Goal: Browse casually: Explore the website without a specific task or goal

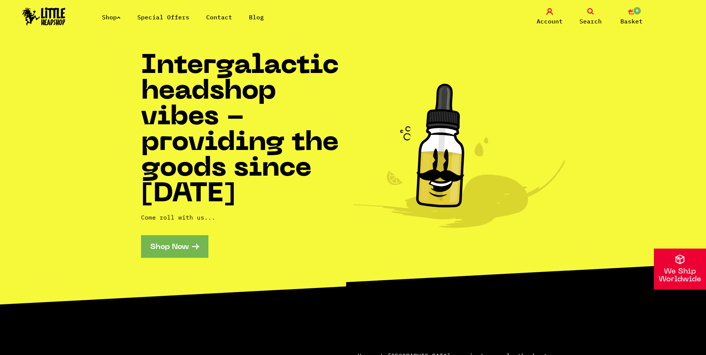
click at [110, 7] on div "Shop Special Offers Contact Blog Account Search 0 Basket" at bounding box center [353, 17] width 706 height 34
click at [111, 11] on div "Shop Special Offers Contact Blog Account Search 0 Basket" at bounding box center [353, 17] width 706 height 34
click at [112, 17] on link "Shop" at bounding box center [111, 16] width 19 height 7
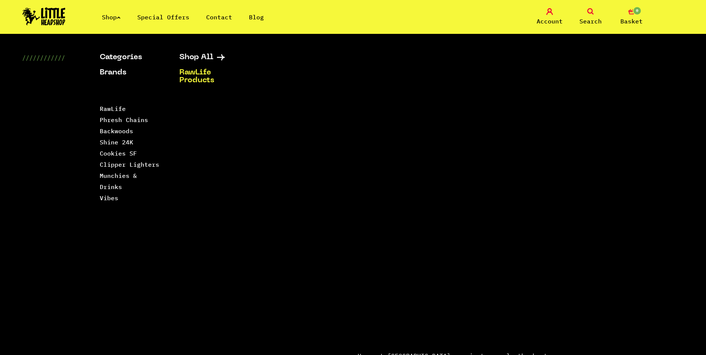
click at [206, 118] on div "Categories Shop All Brands RawLife Products Special Offers Contact Backwoods Bl…" at bounding box center [312, 183] width 424 height 258
click at [199, 108] on div "Categories Shop All Brands RawLife Products Special Offers Contact Backwoods Bl…" at bounding box center [312, 183] width 424 height 258
click at [199, 105] on div "Categories Shop All Brands RawLife Products Special Offers Contact Backwoods Bl…" at bounding box center [312, 183] width 424 height 258
drag, startPoint x: 199, startPoint y: 105, endPoint x: 187, endPoint y: 56, distance: 50.4
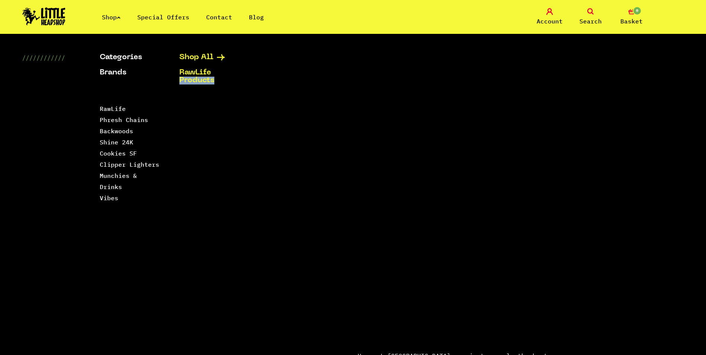
click at [187, 56] on link "Shop All" at bounding box center [209, 58] width 61 height 8
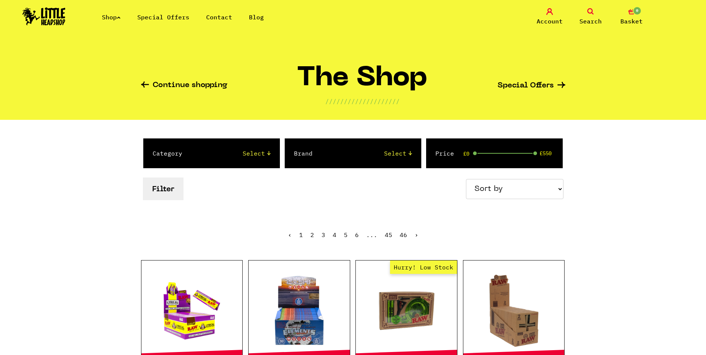
click at [110, 18] on link "Shop" at bounding box center [111, 16] width 19 height 7
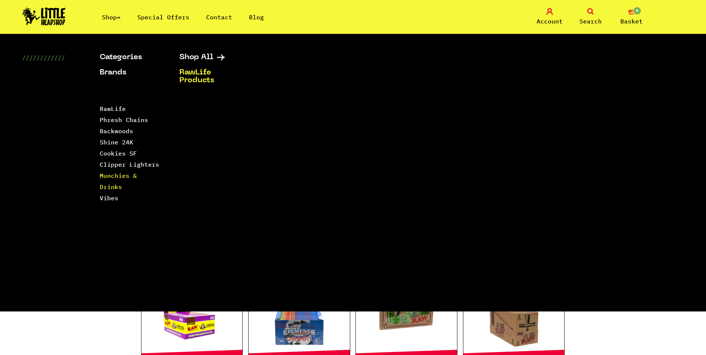
click at [137, 177] on link "Munchies & Drinks" at bounding box center [118, 181] width 37 height 19
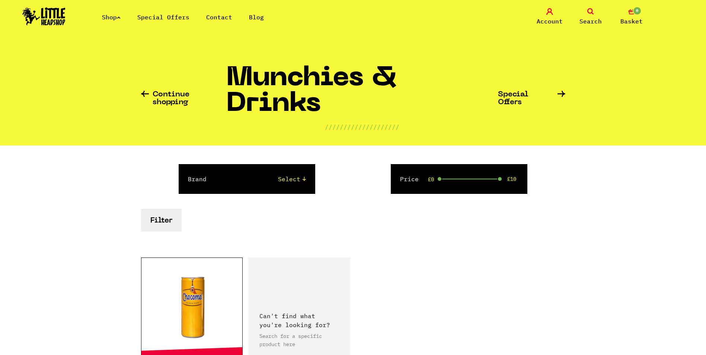
click at [121, 19] on link "Shop" at bounding box center [111, 16] width 19 height 7
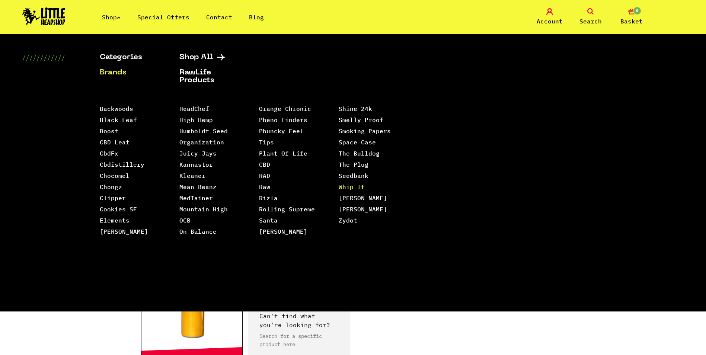
click at [340, 183] on link "Whip It" at bounding box center [352, 186] width 26 height 7
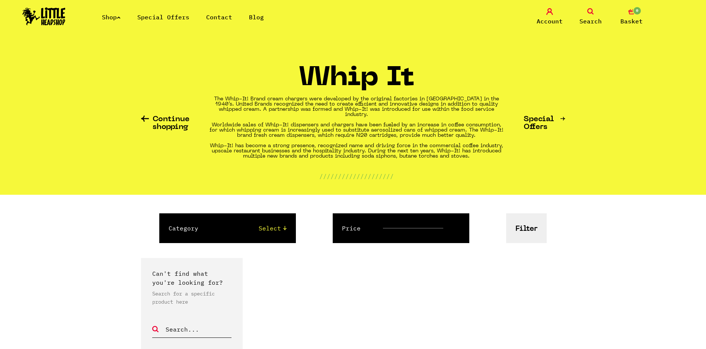
click at [160, 17] on link "Special Offers" at bounding box center [163, 16] width 52 height 7
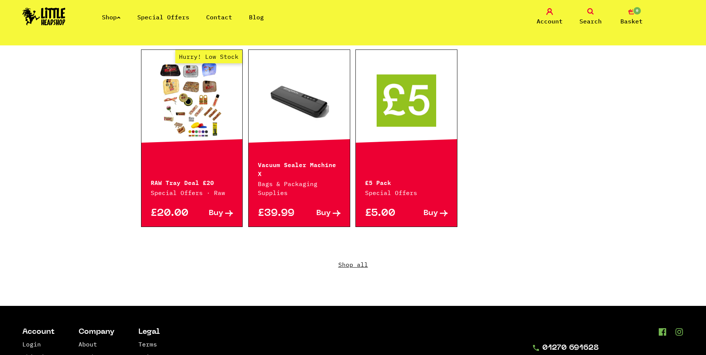
scroll to position [573, 0]
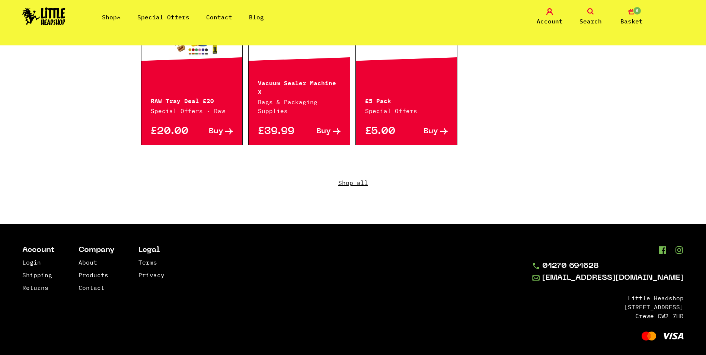
click at [358, 172] on link "Shop all" at bounding box center [353, 188] width 424 height 71
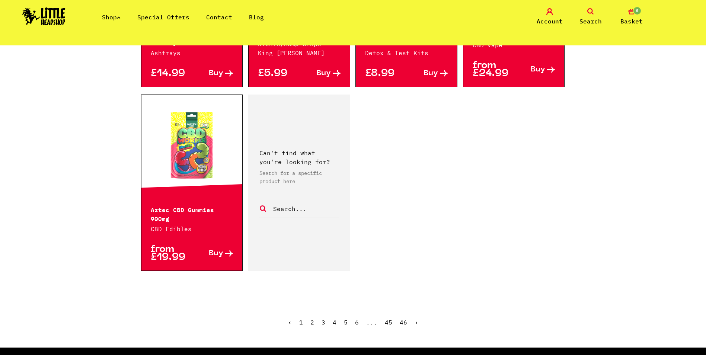
scroll to position [1153, 0]
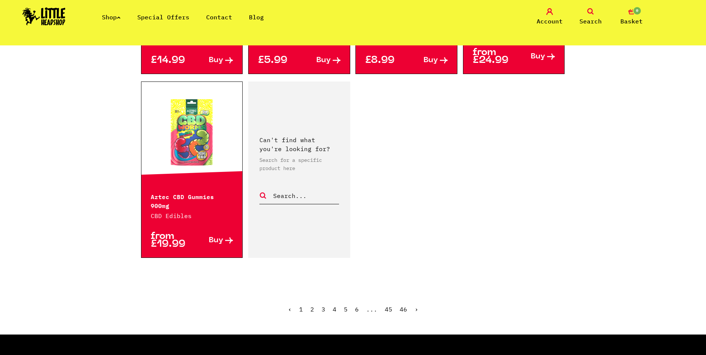
click at [313, 305] on link "2" at bounding box center [312, 308] width 4 height 7
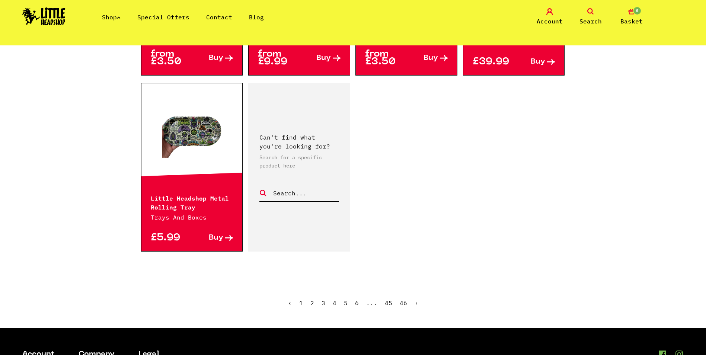
scroll to position [1116, 0]
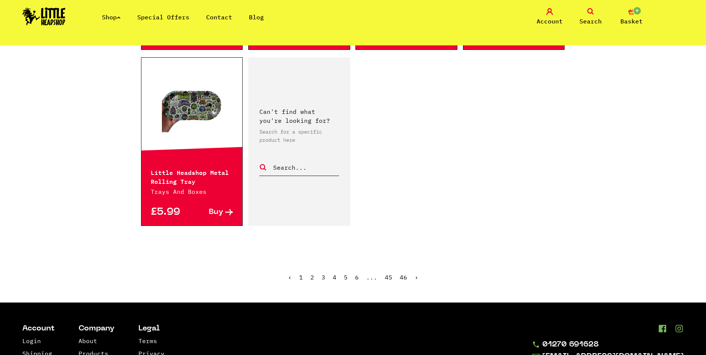
click at [324, 278] on link "3" at bounding box center [323, 276] width 4 height 7
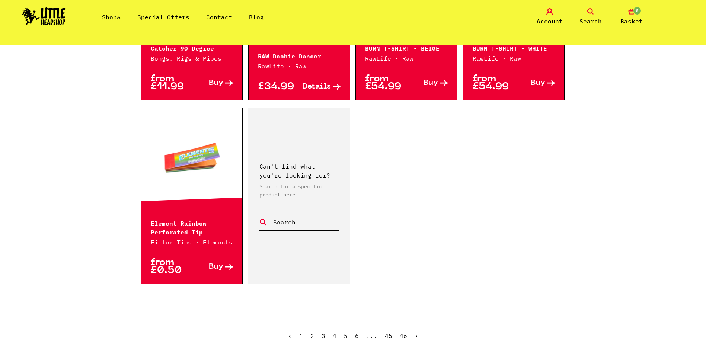
scroll to position [1191, 0]
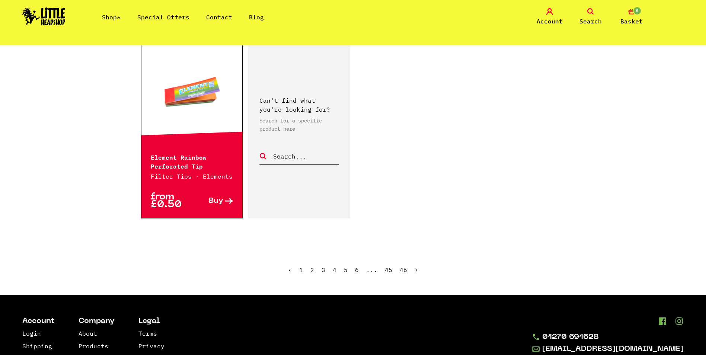
click at [335, 266] on link "4" at bounding box center [335, 269] width 4 height 7
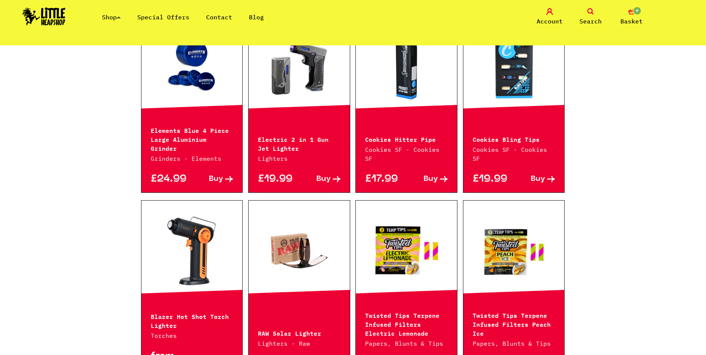
scroll to position [446, 0]
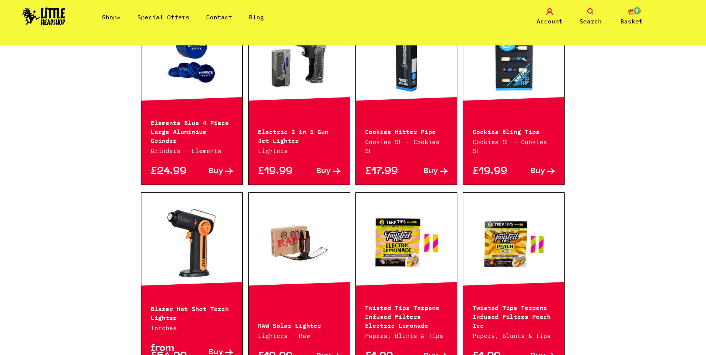
drag, startPoint x: 280, startPoint y: 119, endPoint x: 263, endPoint y: 119, distance: 16.7
drag, startPoint x: 263, startPoint y: 119, endPoint x: 271, endPoint y: 114, distance: 9.2
drag, startPoint x: 271, startPoint y: 114, endPoint x: 266, endPoint y: 160, distance: 46.1
drag, startPoint x: 266, startPoint y: 160, endPoint x: 271, endPoint y: 152, distance: 9.1
drag, startPoint x: 271, startPoint y: 152, endPoint x: 262, endPoint y: 152, distance: 9.7
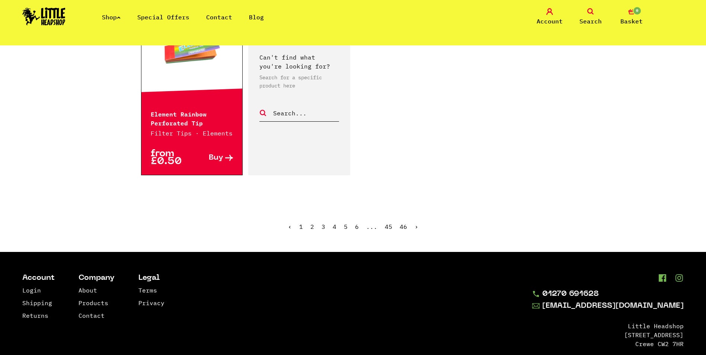
scroll to position [1236, 0]
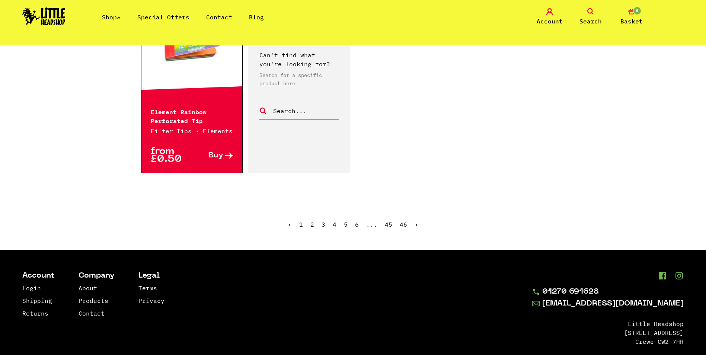
click at [334, 221] on link "4" at bounding box center [335, 224] width 4 height 7
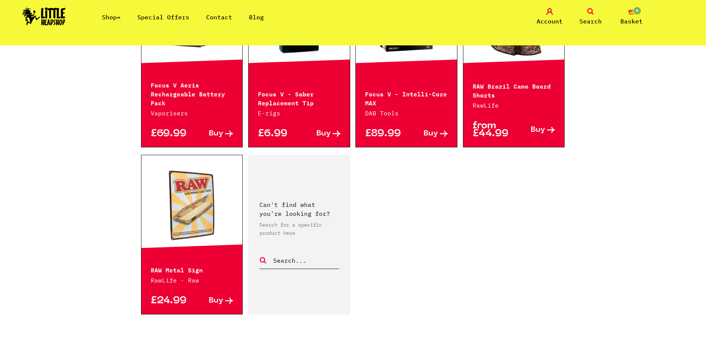
scroll to position [1042, 0]
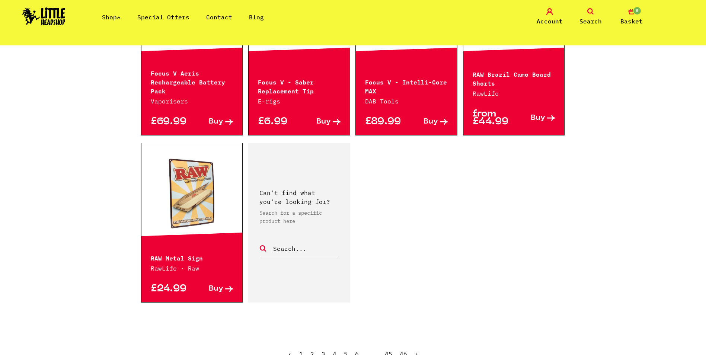
click at [356, 350] on link "6" at bounding box center [357, 353] width 4 height 7
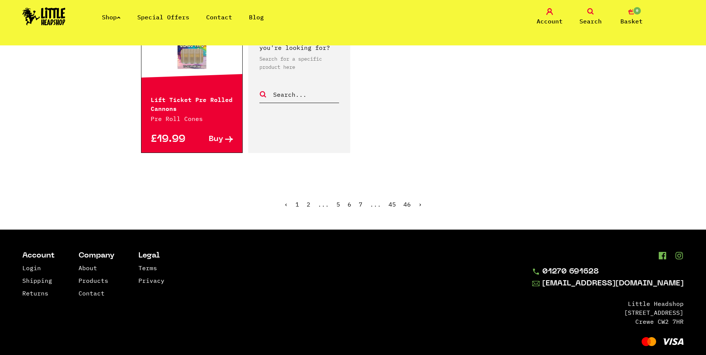
scroll to position [1191, 0]
click at [352, 204] on ul "‹ 1 2 ... 5 6 7 ... 45 46 ›" at bounding box center [353, 209] width 424 height 32
click at [360, 205] on link "7" at bounding box center [361, 203] width 4 height 7
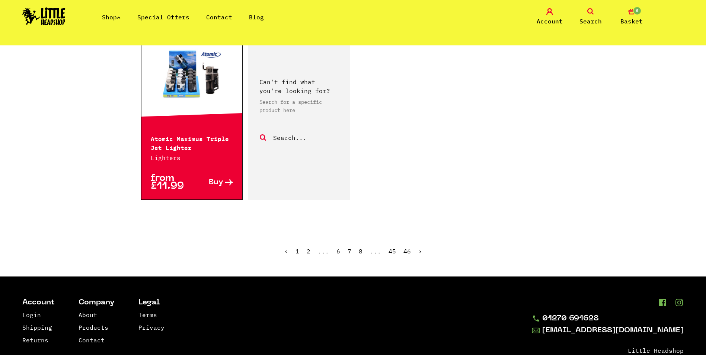
scroll to position [1191, 0]
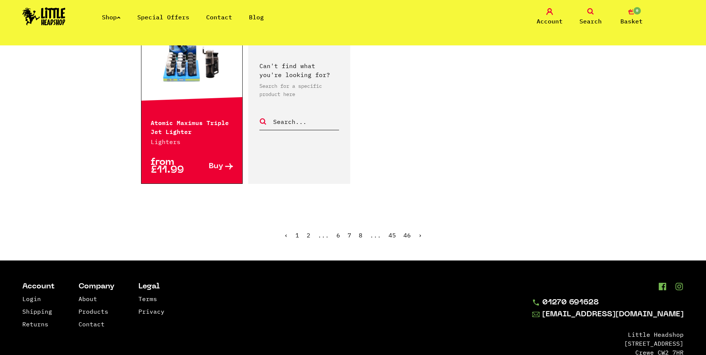
click at [418, 237] on link "›" at bounding box center [420, 234] width 4 height 7
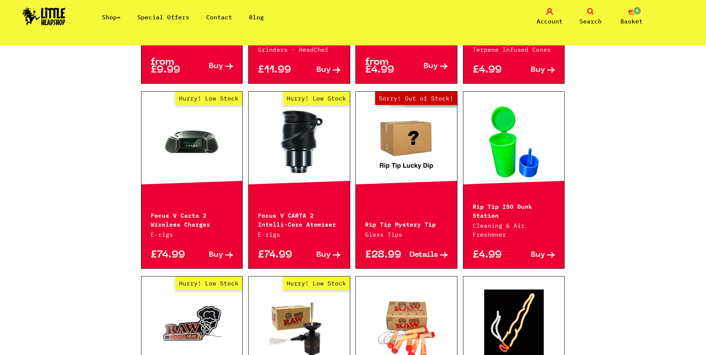
scroll to position [372, 0]
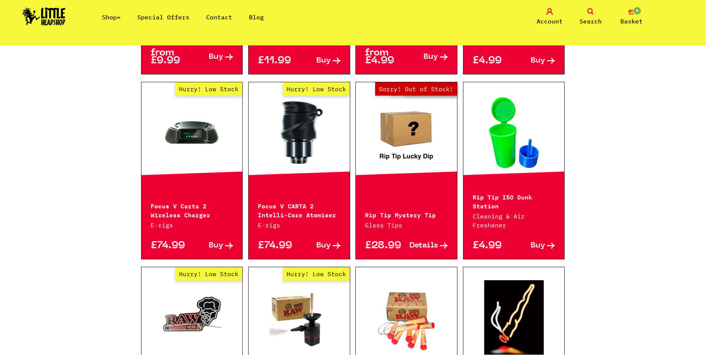
drag, startPoint x: 396, startPoint y: 217, endPoint x: 99, endPoint y: 190, distance: 298.2
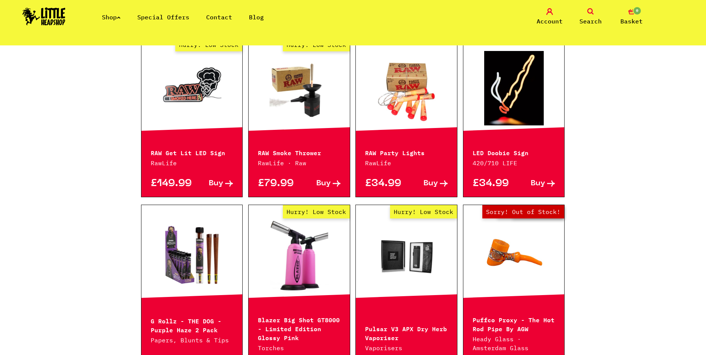
scroll to position [521, 0]
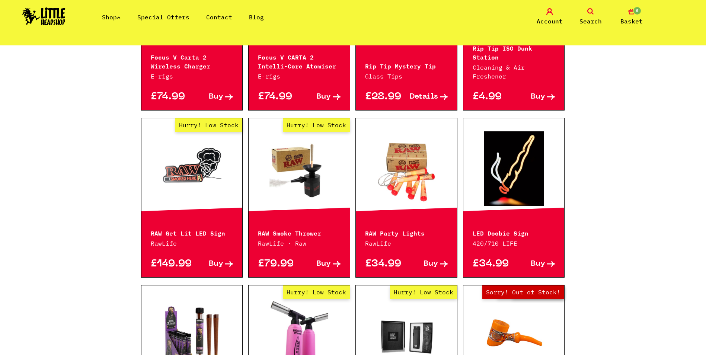
drag, startPoint x: 220, startPoint y: 261, endPoint x: 216, endPoint y: 264, distance: 4.5
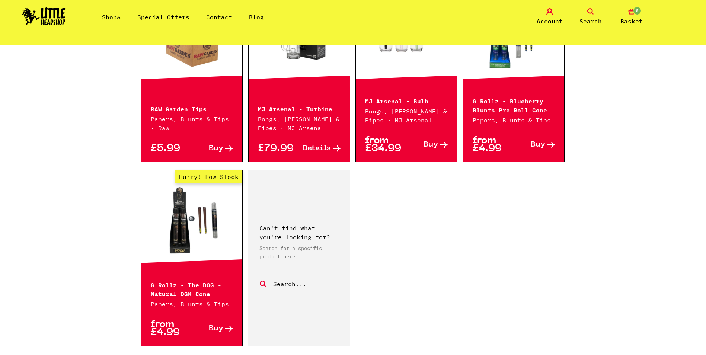
scroll to position [1116, 0]
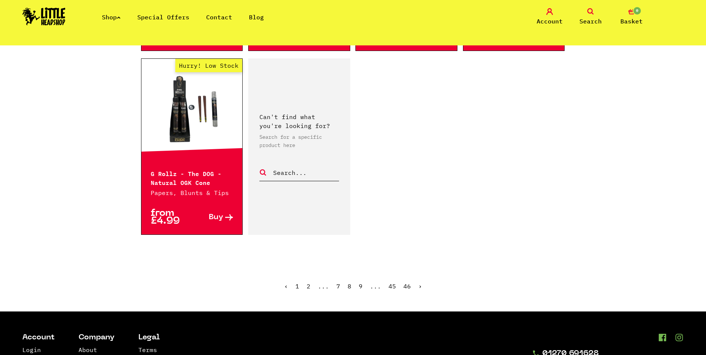
click at [361, 288] on link "9" at bounding box center [361, 285] width 4 height 7
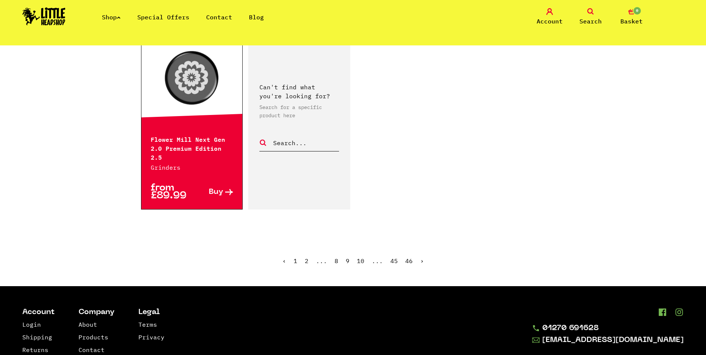
scroll to position [1246, 0]
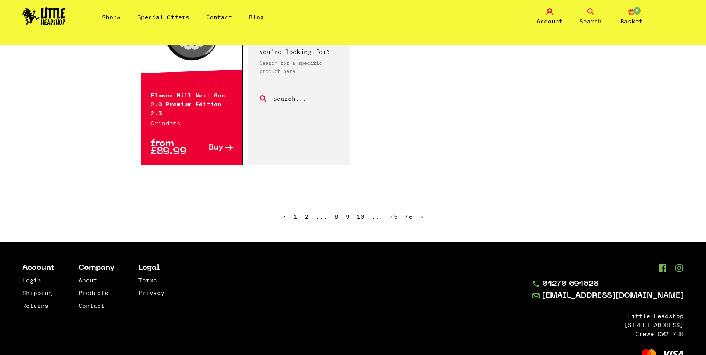
click at [421, 213] on link "›" at bounding box center [422, 216] width 4 height 7
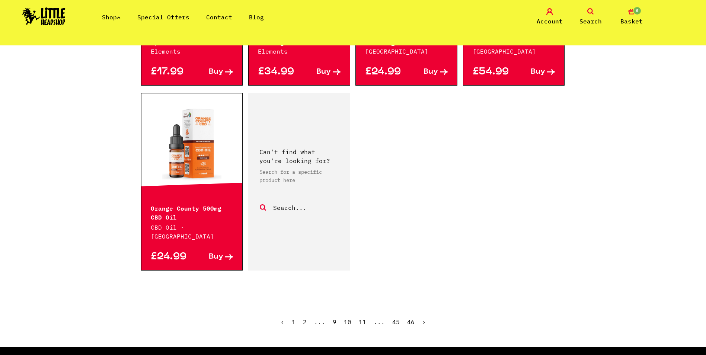
scroll to position [1116, 0]
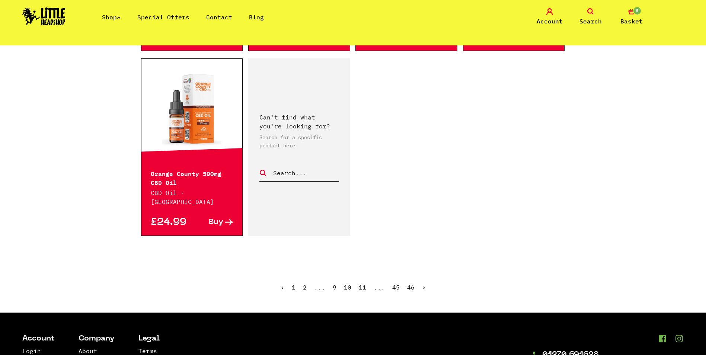
click at [423, 285] on link "›" at bounding box center [424, 286] width 4 height 7
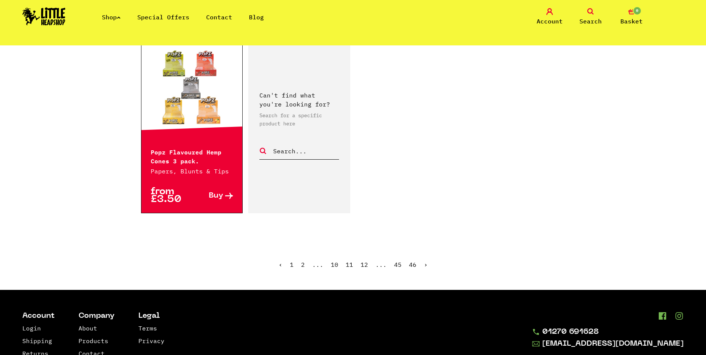
scroll to position [1228, 0]
